Goal: Information Seeking & Learning: Find specific fact

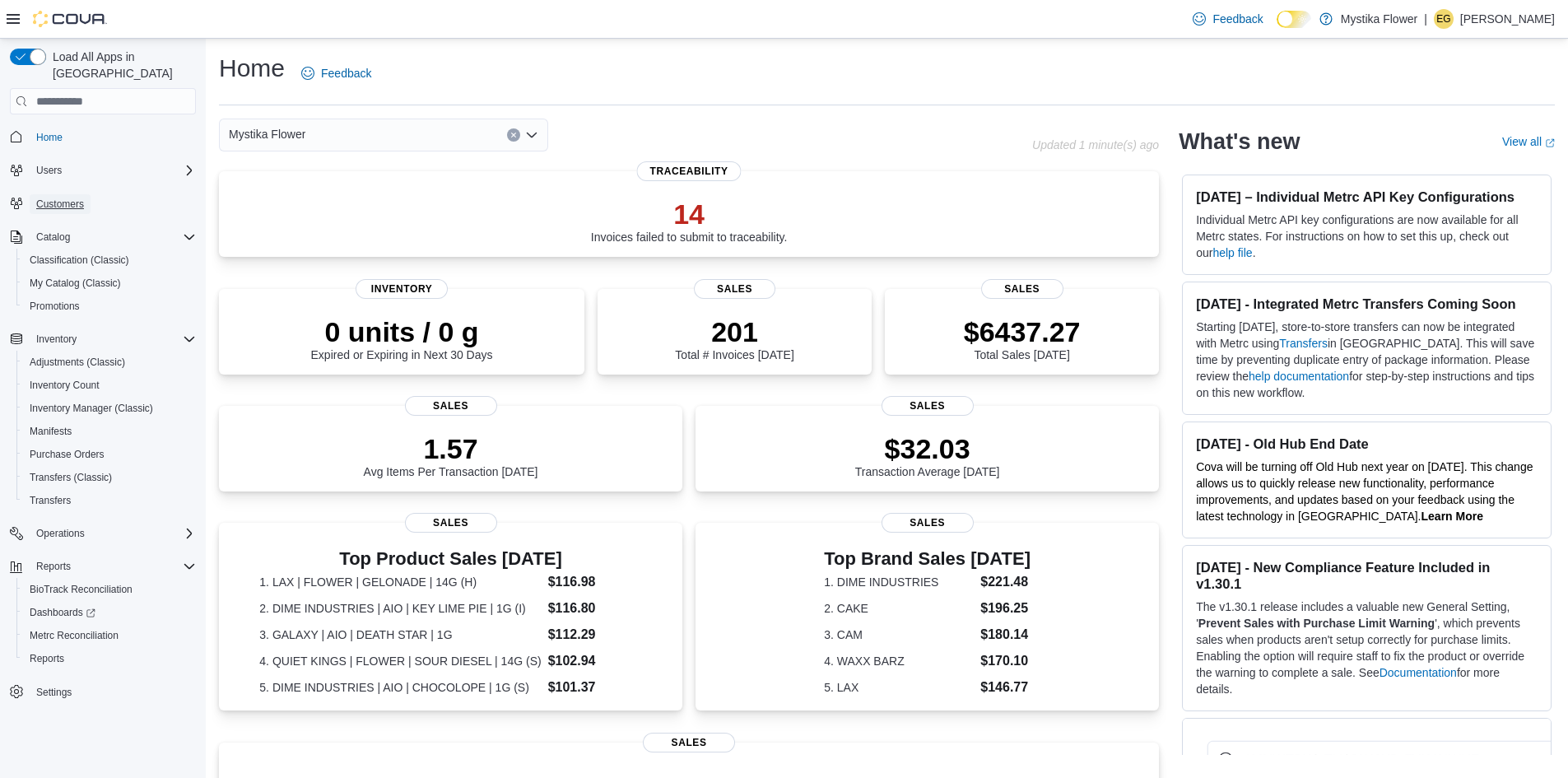
click at [40, 194] on span "Customers" at bounding box center [60, 204] width 48 height 20
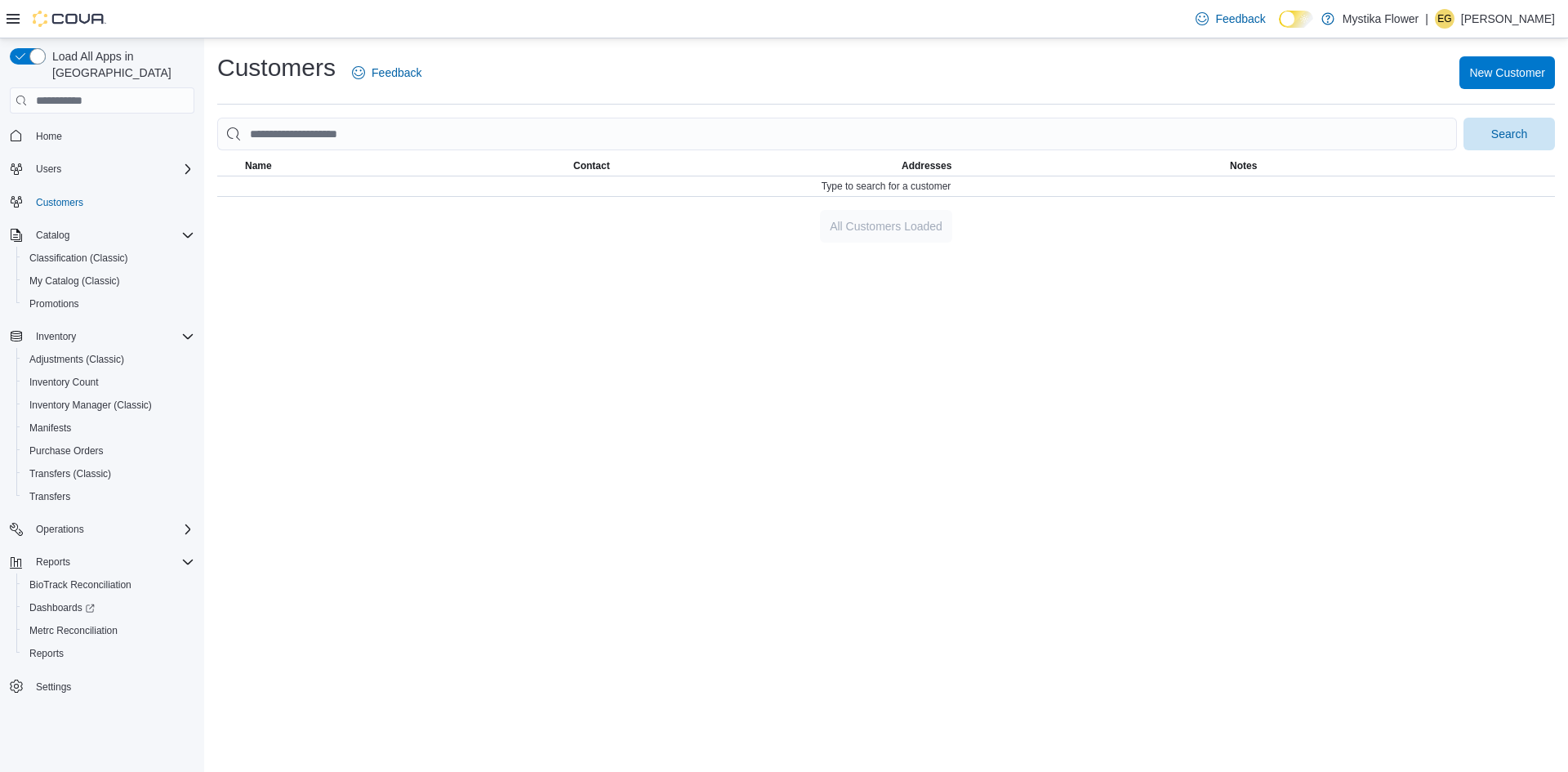
click at [412, 152] on div at bounding box center [886, 153] width 1338 height 7
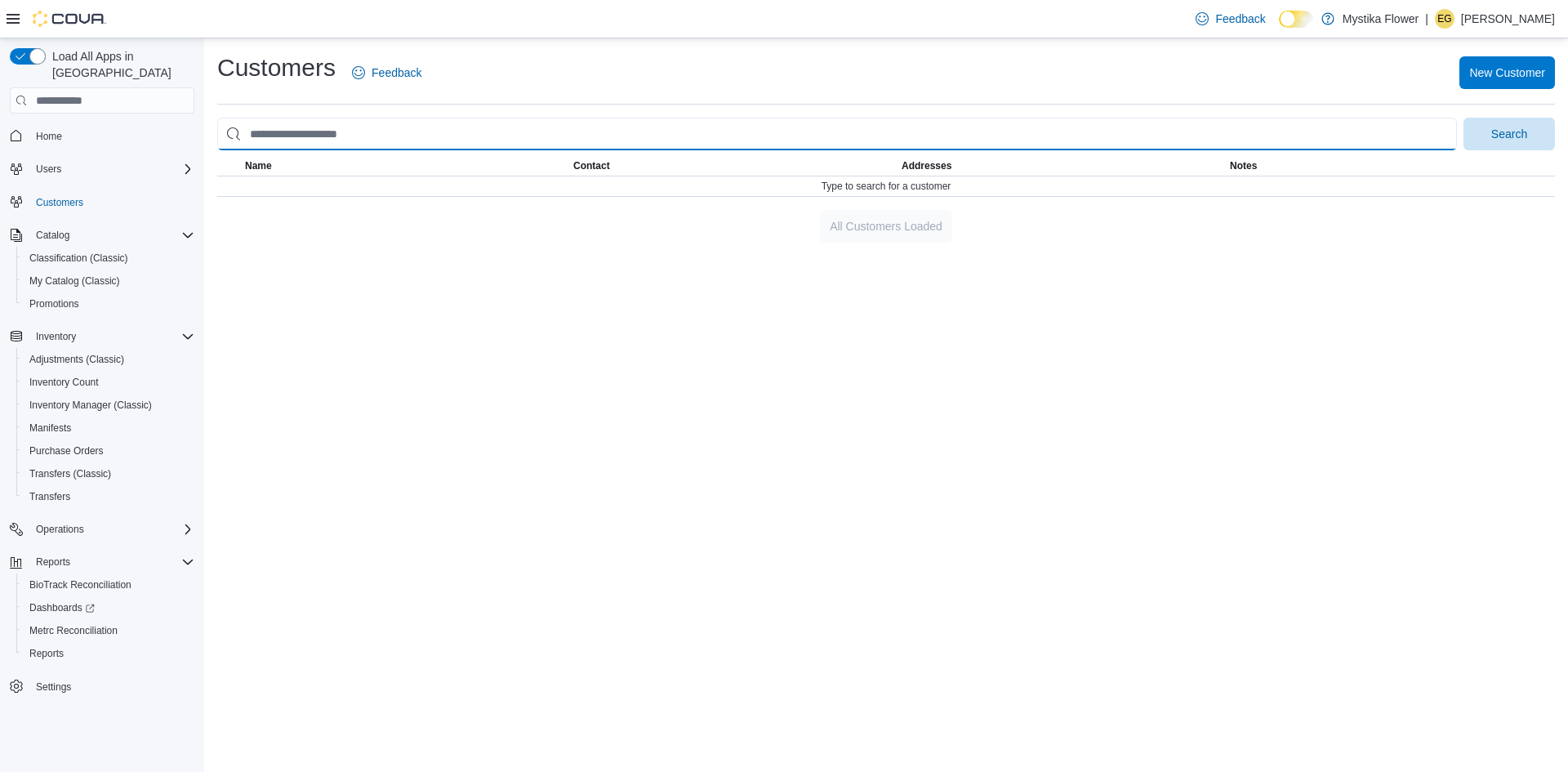
click at [412, 148] on input "search" at bounding box center [836, 134] width 1239 height 33
type input "****"
click at [1463, 118] on button "Search" at bounding box center [1509, 134] width 92 height 33
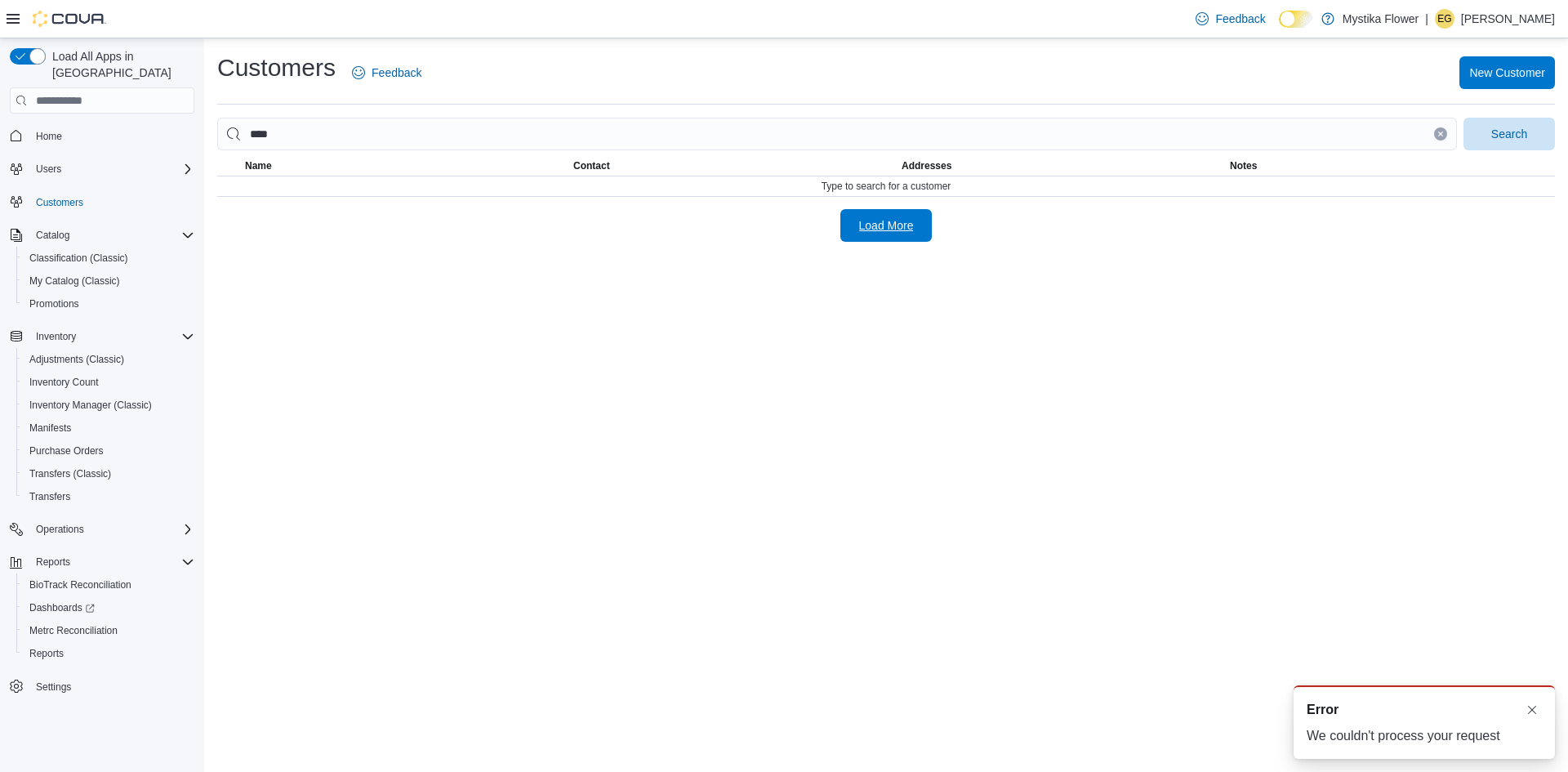
click at [890, 231] on span "Load More" at bounding box center [886, 225] width 55 height 16
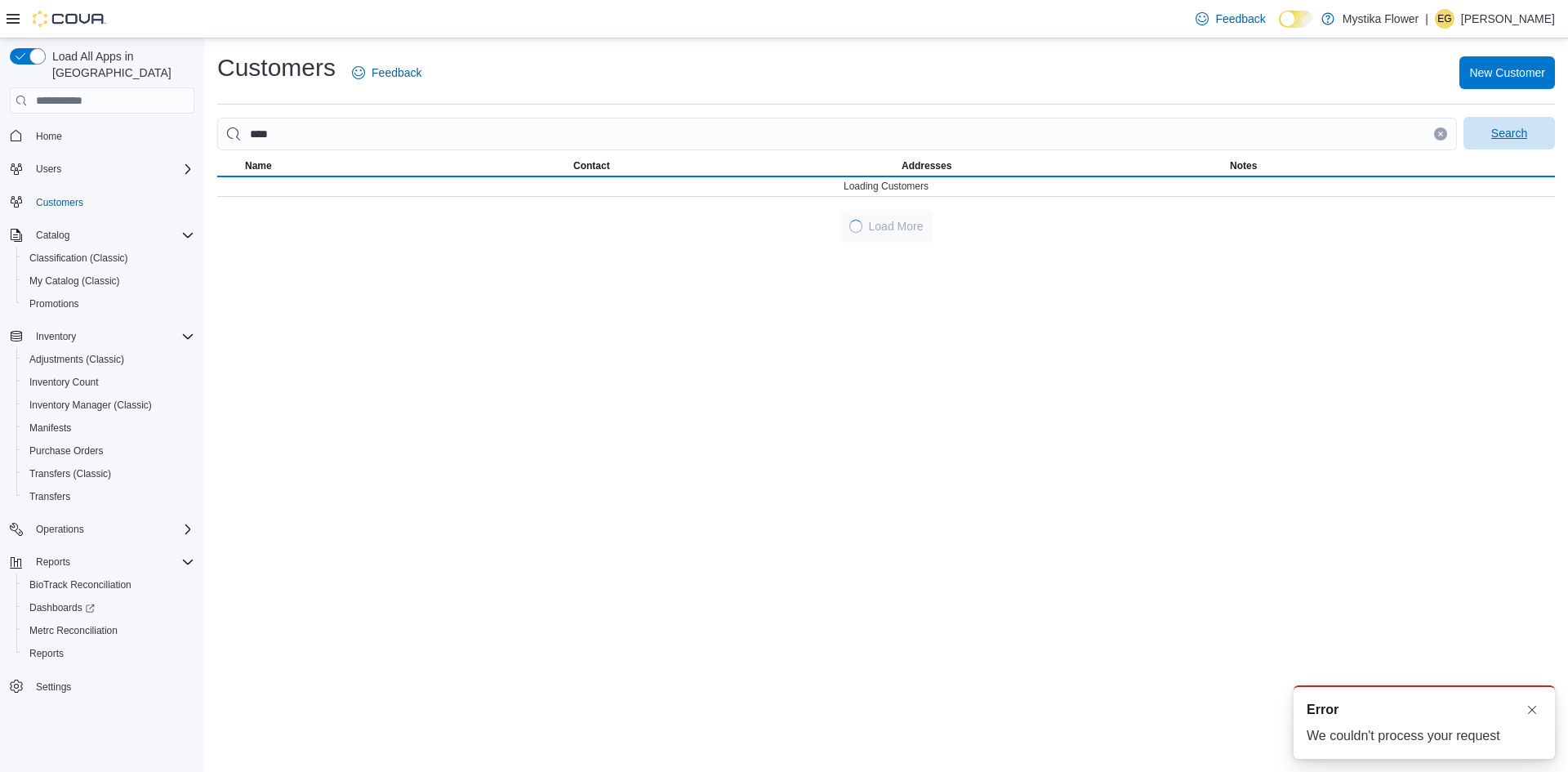
click at [1541, 138] on span "Search" at bounding box center [1509, 134] width 72 height 33
click at [1520, 129] on span "Search" at bounding box center [1509, 134] width 36 height 16
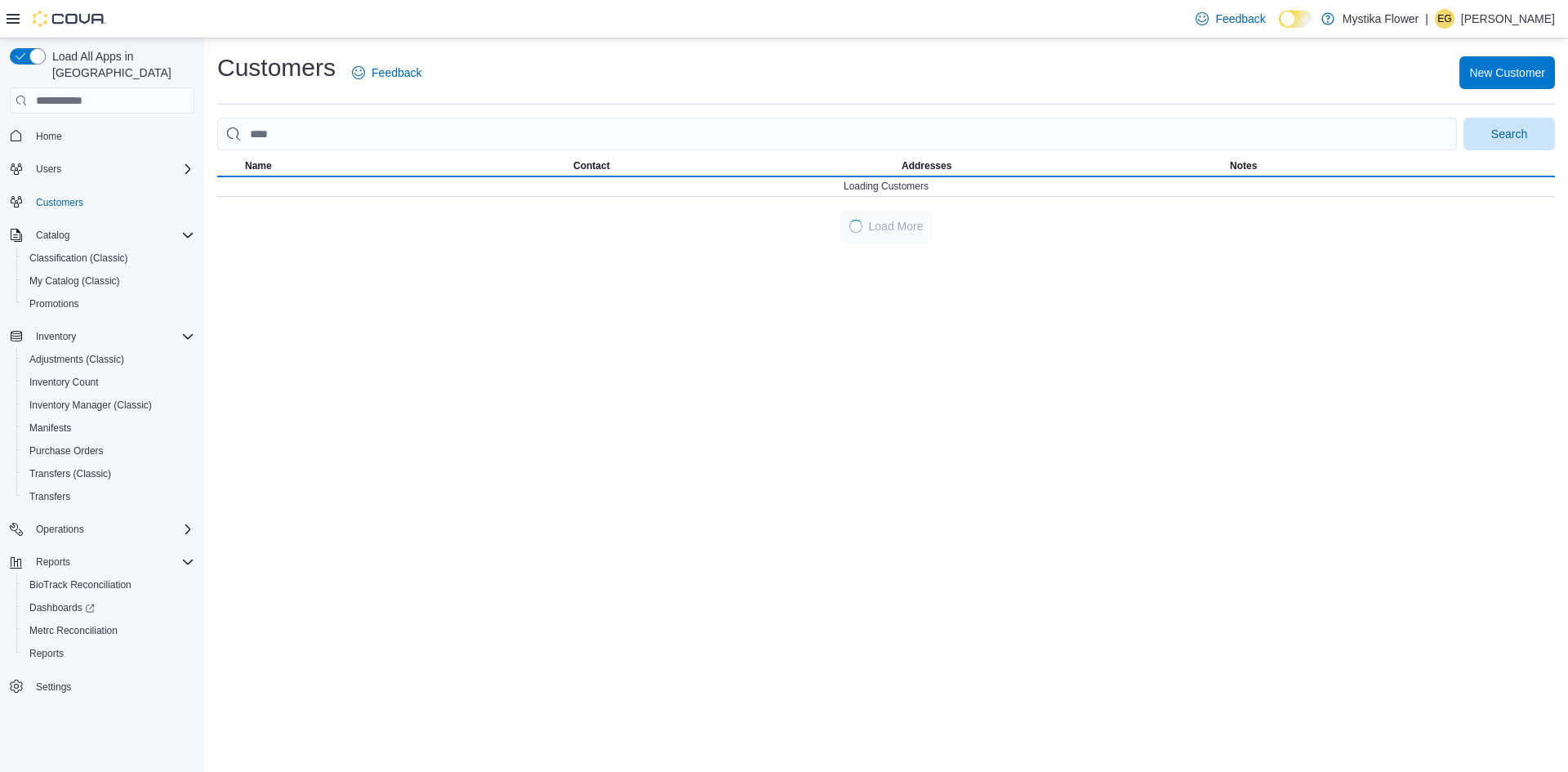
click at [55, 124] on button "Home" at bounding box center [102, 135] width 197 height 24
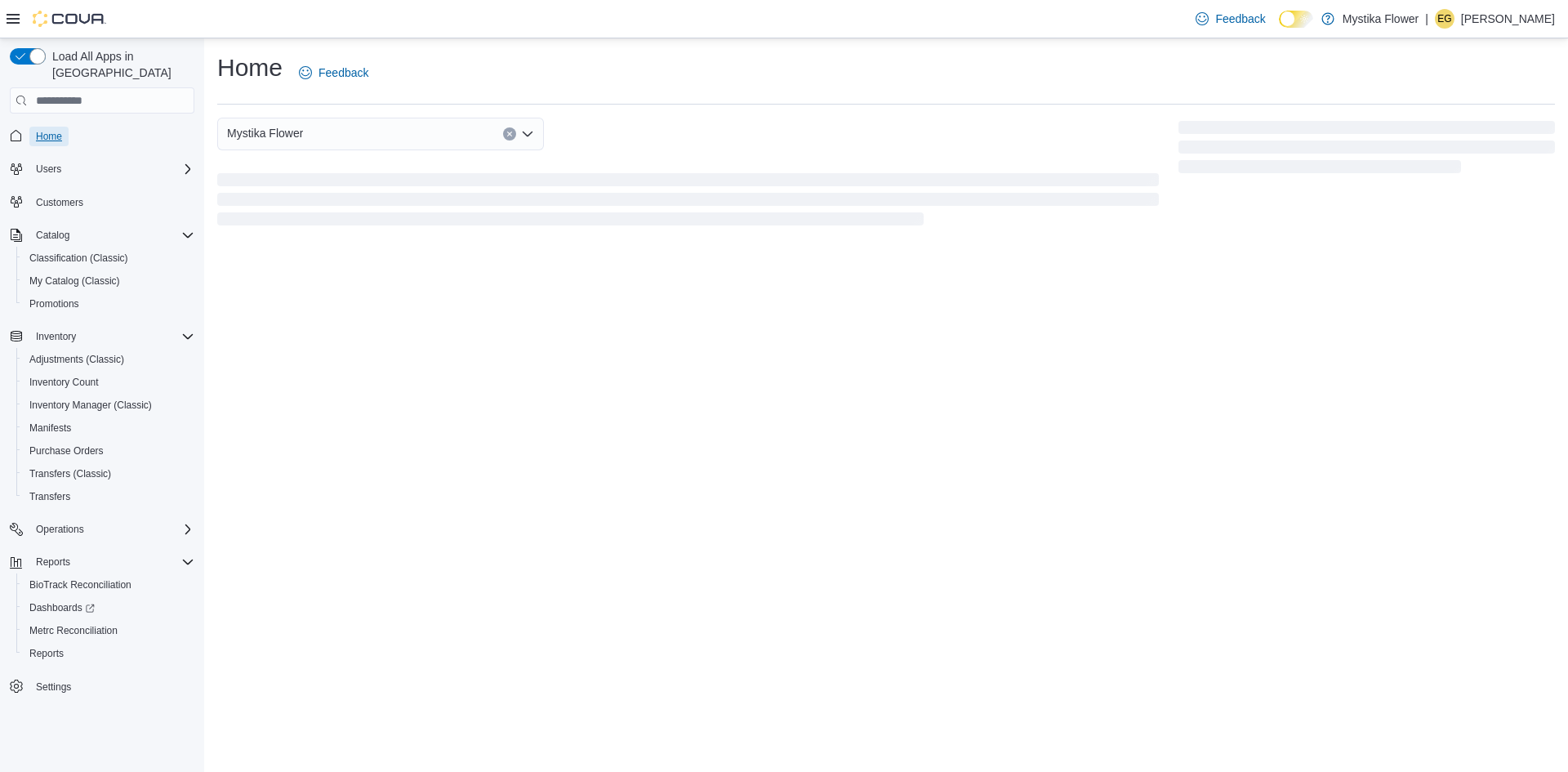
click at [49, 127] on span "Home" at bounding box center [49, 137] width 26 height 20
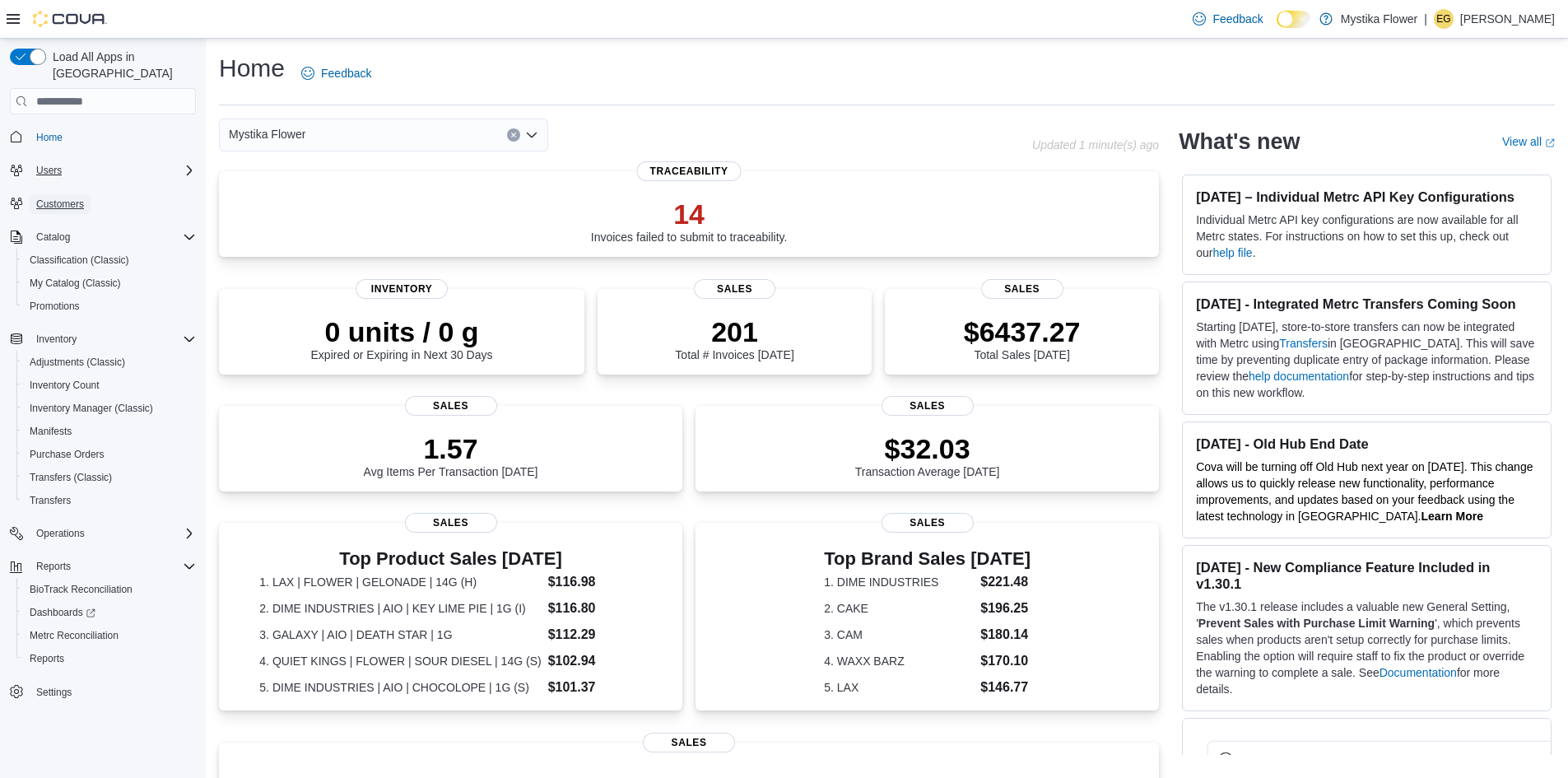
drag, startPoint x: 68, startPoint y: 191, endPoint x: 155, endPoint y: 157, distance: 93.4
click at [68, 197] on span "Customers" at bounding box center [60, 204] width 48 height 13
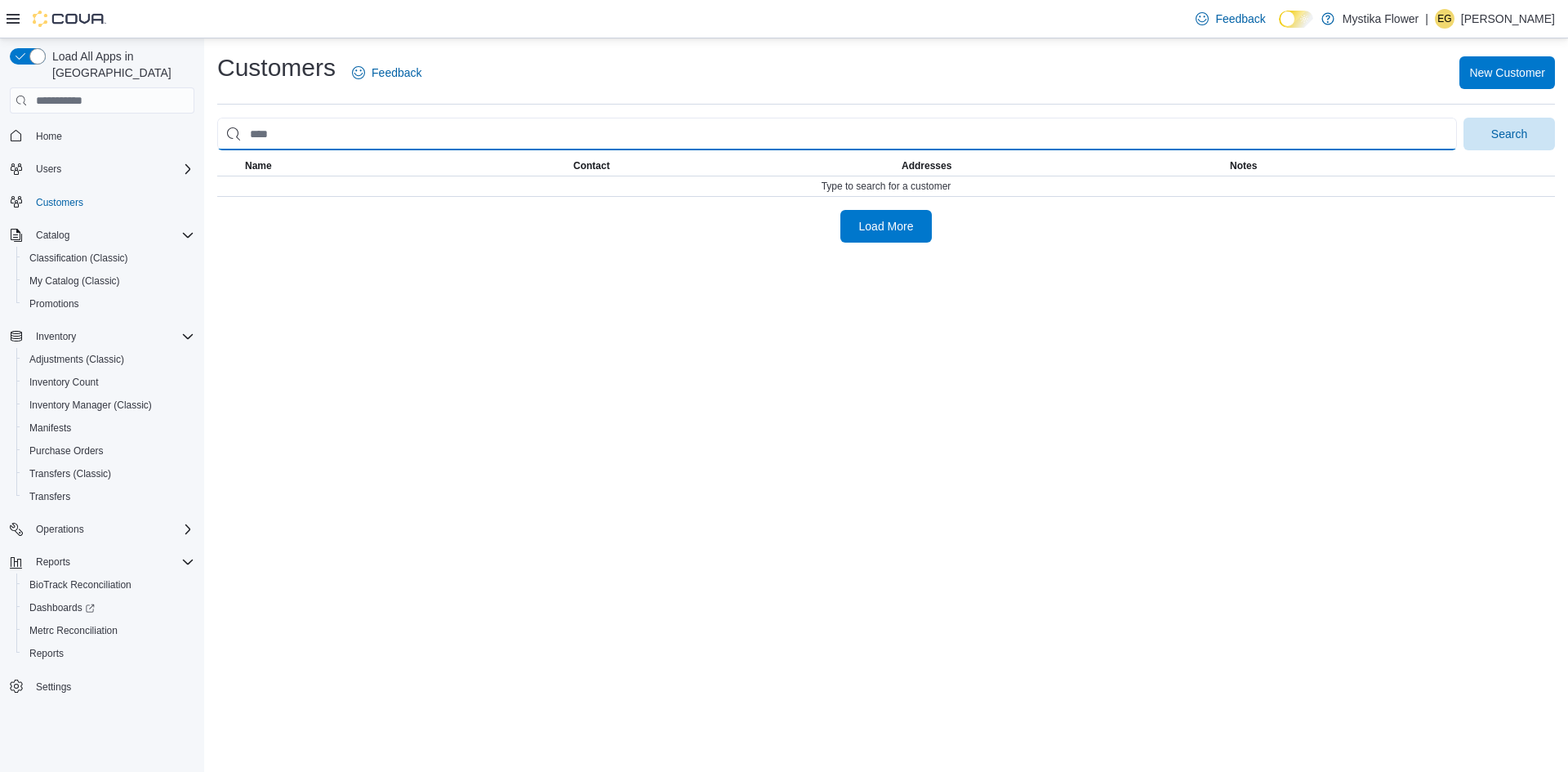
click at [427, 141] on input "search" at bounding box center [836, 134] width 1239 height 33
click at [1463, 118] on button "Search" at bounding box center [1509, 134] width 92 height 33
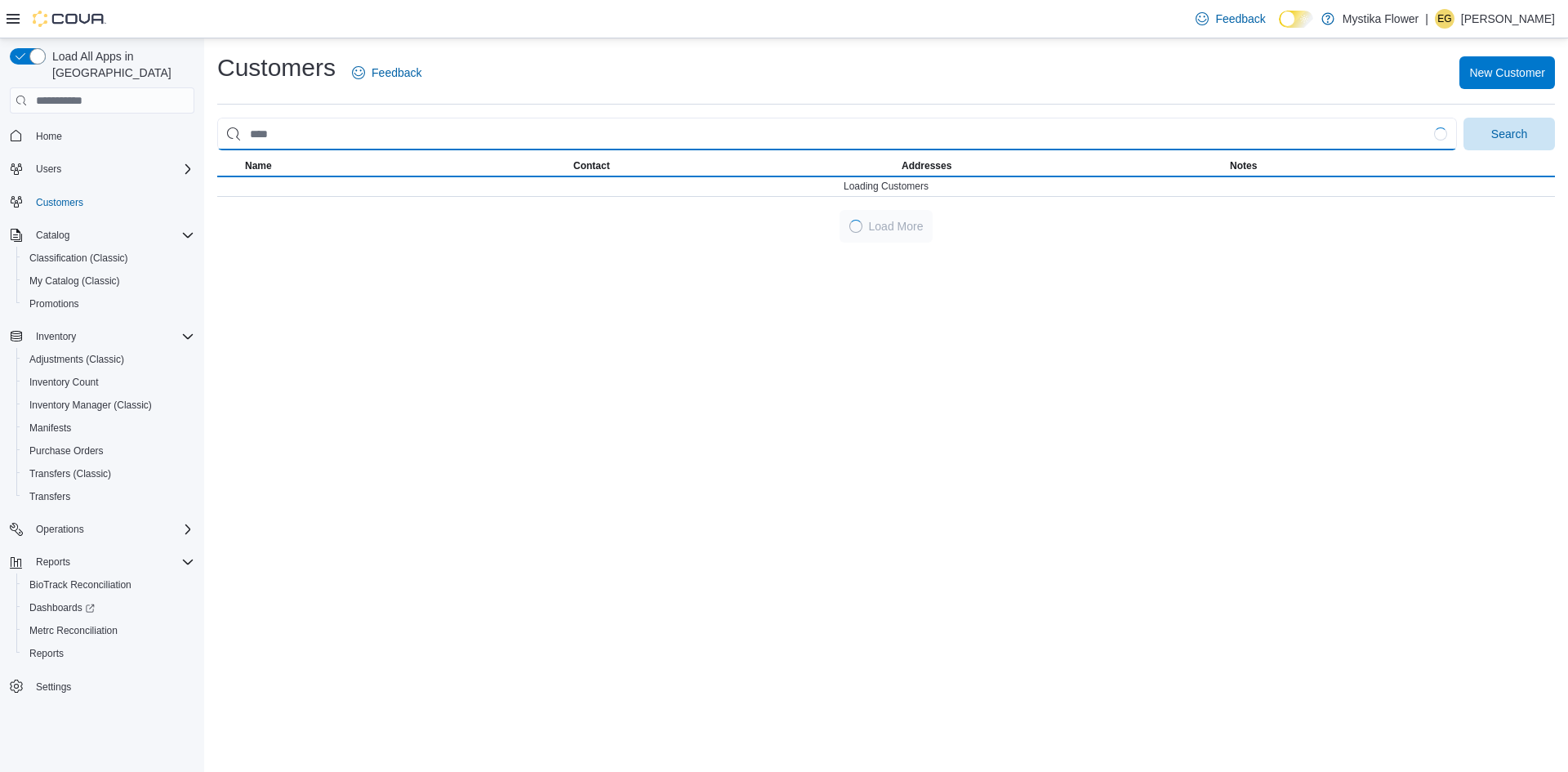
click at [662, 135] on input "search" at bounding box center [836, 134] width 1239 height 33
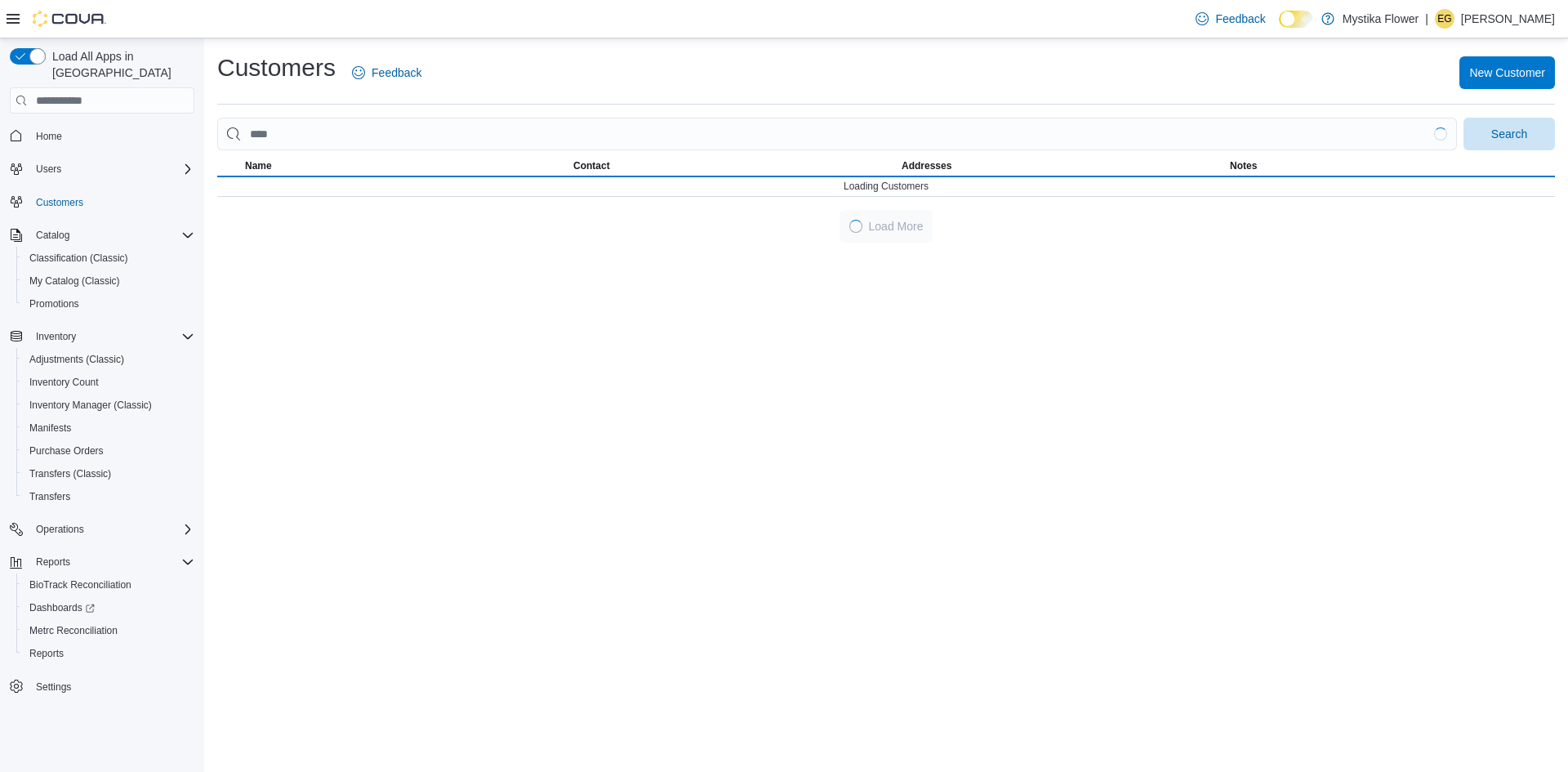
click at [652, 172] on span "Contact" at bounding box center [734, 166] width 329 height 20
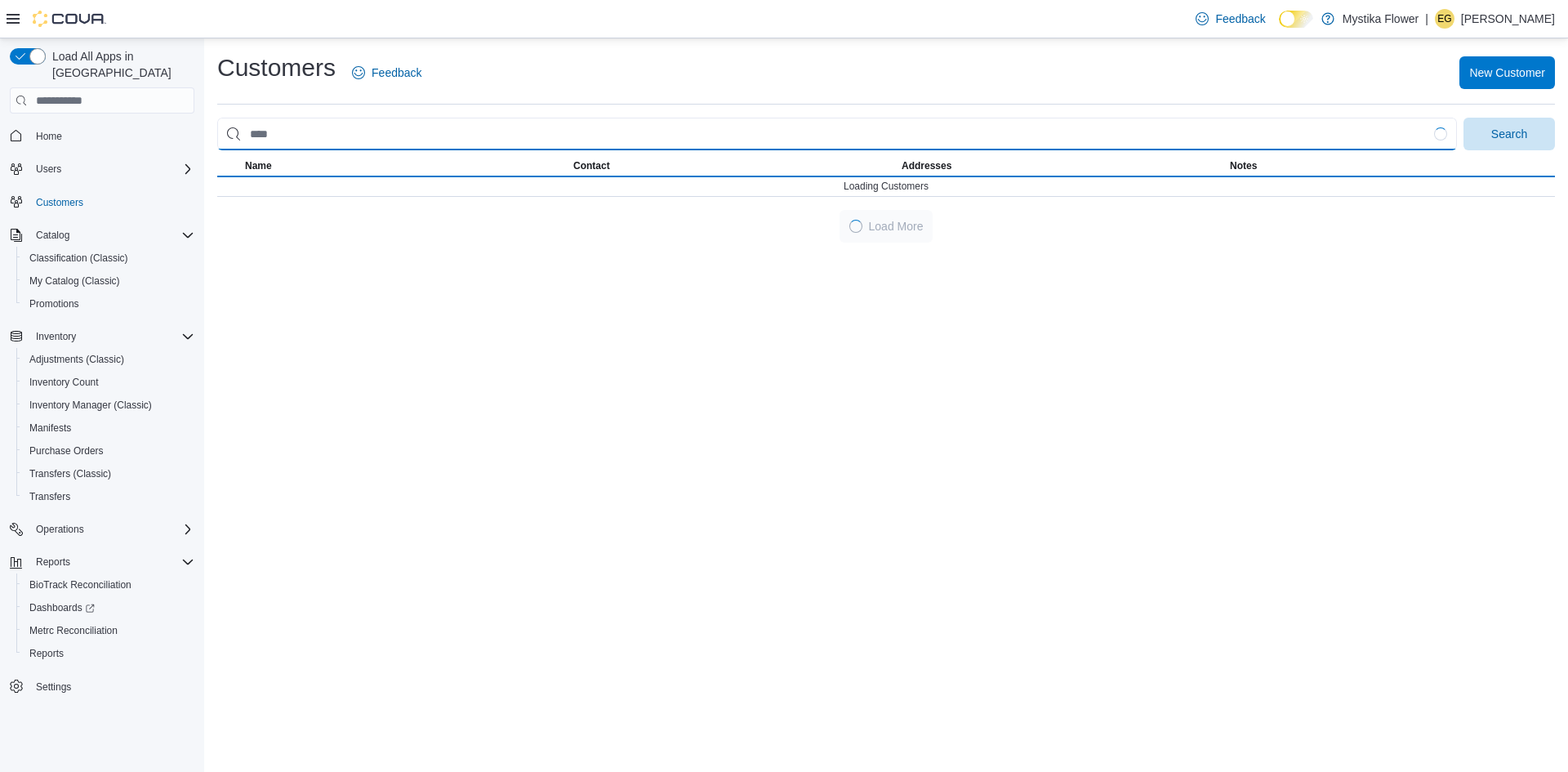
click at [446, 135] on input "search" at bounding box center [836, 134] width 1239 height 33
type input "******"
click at [1463, 118] on button "Search" at bounding box center [1509, 134] width 92 height 33
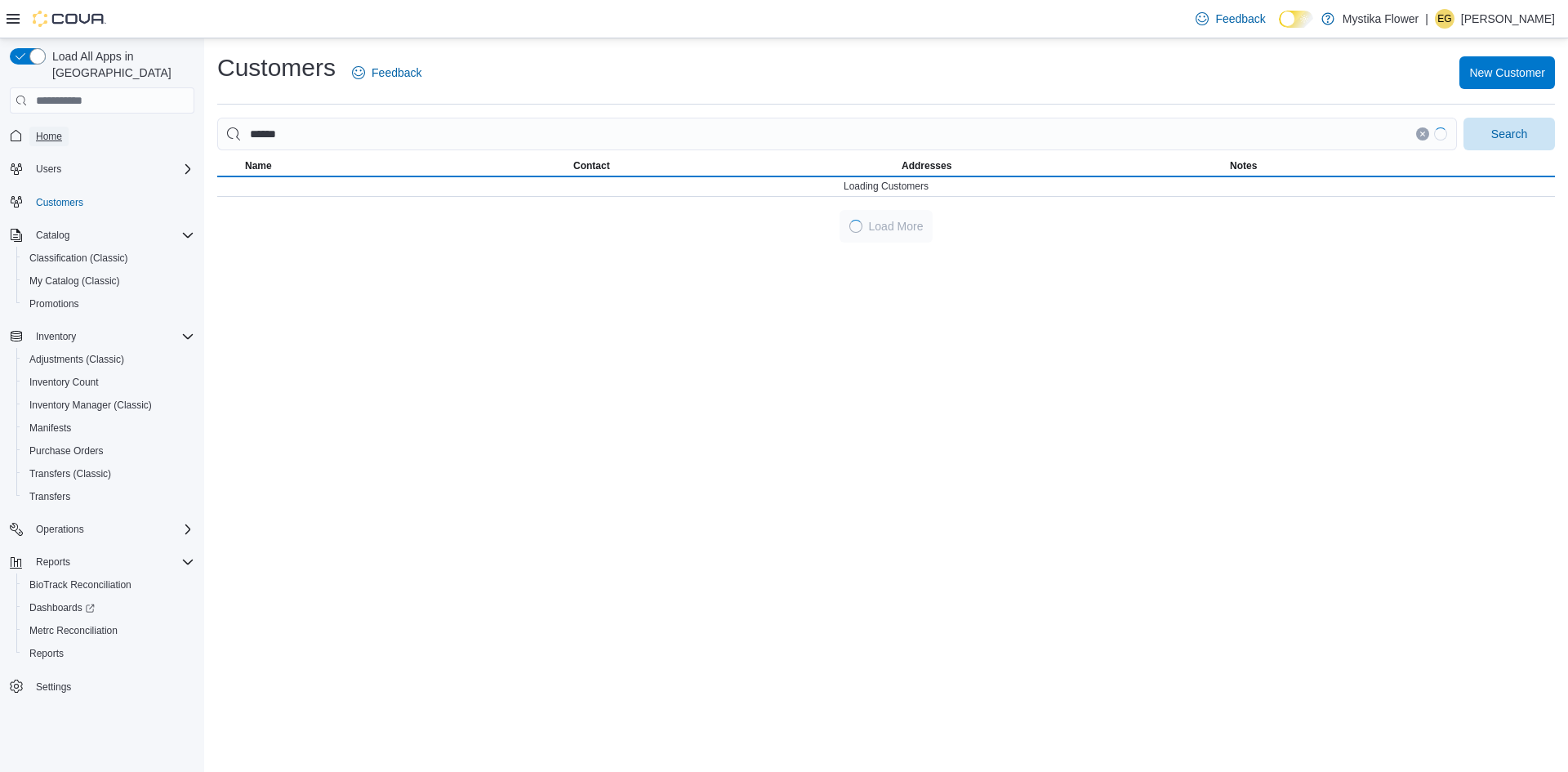
click at [61, 129] on span "Home" at bounding box center [49, 136] width 26 height 13
